Goal: Task Accomplishment & Management: Use online tool/utility

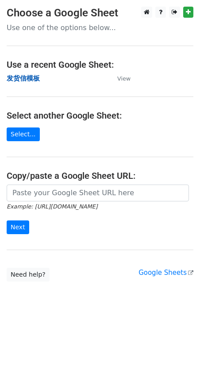
click at [25, 80] on strong "发货信模板" at bounding box center [23, 78] width 33 height 8
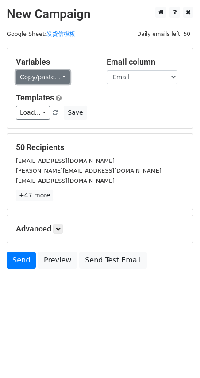
click at [27, 76] on link "Copy/paste..." at bounding box center [43, 77] width 54 height 14
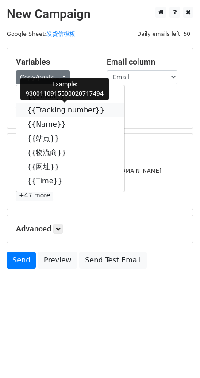
click at [47, 112] on link "{{Tracking number}}" at bounding box center [70, 110] width 108 height 14
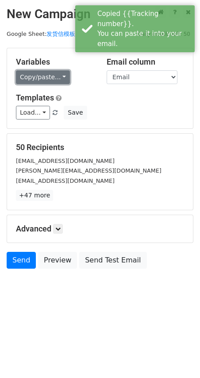
click at [36, 74] on link "Copy/paste..." at bounding box center [43, 77] width 54 height 14
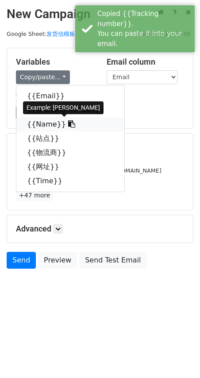
click at [43, 128] on link "{{Name}}" at bounding box center [70, 124] width 108 height 14
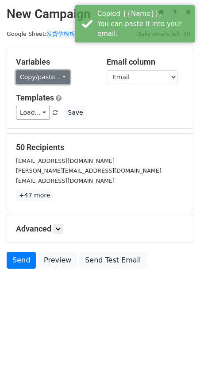
click at [32, 73] on link "Copy/paste..." at bounding box center [43, 77] width 54 height 14
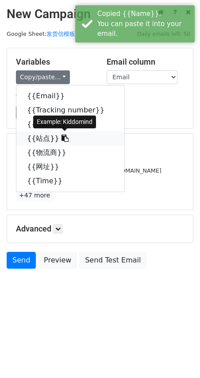
click at [41, 137] on link "{{站点}}" at bounding box center [70, 139] width 108 height 14
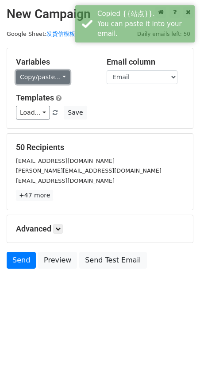
click at [33, 77] on link "Copy/paste..." at bounding box center [43, 77] width 54 height 14
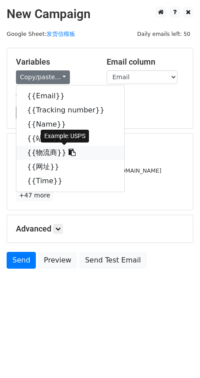
click at [41, 150] on link "{{物流商}}" at bounding box center [70, 153] width 108 height 14
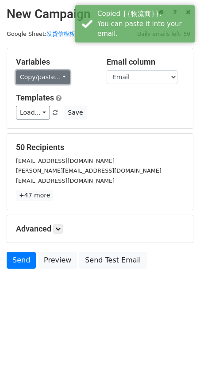
click at [40, 79] on link "Copy/paste..." at bounding box center [43, 77] width 54 height 14
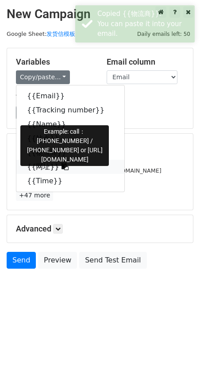
click at [37, 166] on link "{{网址}}" at bounding box center [70, 167] width 108 height 14
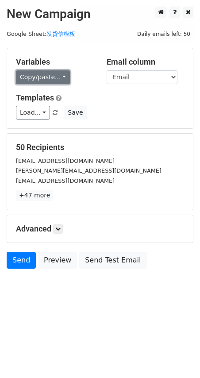
click at [50, 75] on link "Copy/paste..." at bounding box center [43, 77] width 54 height 14
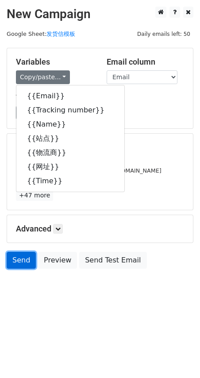
click at [23, 265] on link "Send" at bounding box center [21, 260] width 29 height 17
